Goal: Find specific page/section: Find specific page/section

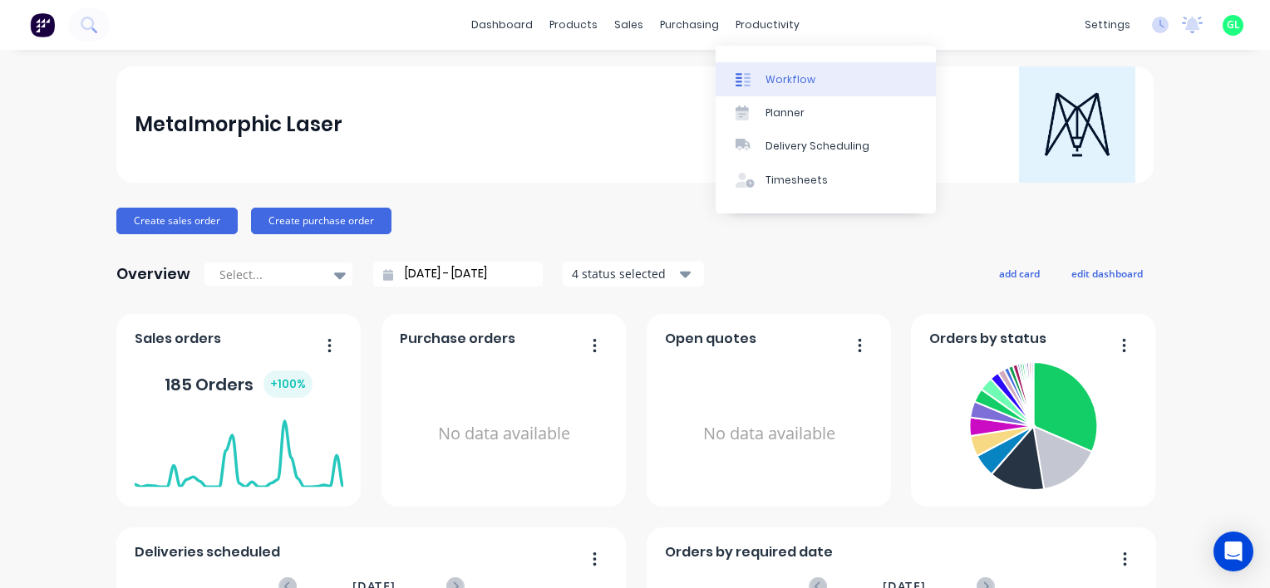
click at [779, 80] on div "Workflow" at bounding box center [790, 79] width 50 height 15
